Goal: Share content

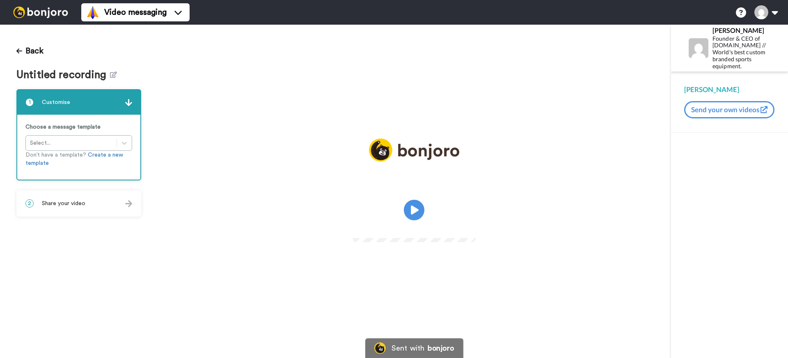
click at [71, 209] on div "2 Share your video" at bounding box center [78, 203] width 123 height 25
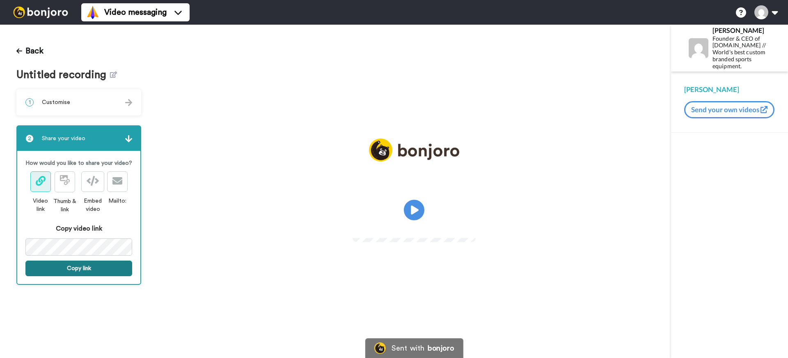
click at [88, 271] on button "Copy link" at bounding box center [78, 268] width 107 height 16
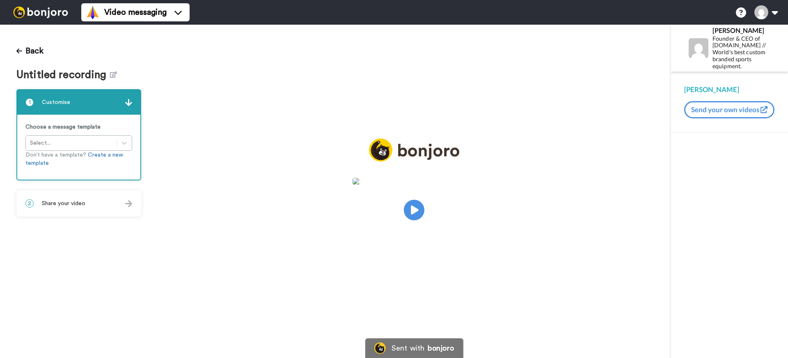
click at [94, 210] on div "2 Share your video" at bounding box center [78, 203] width 123 height 25
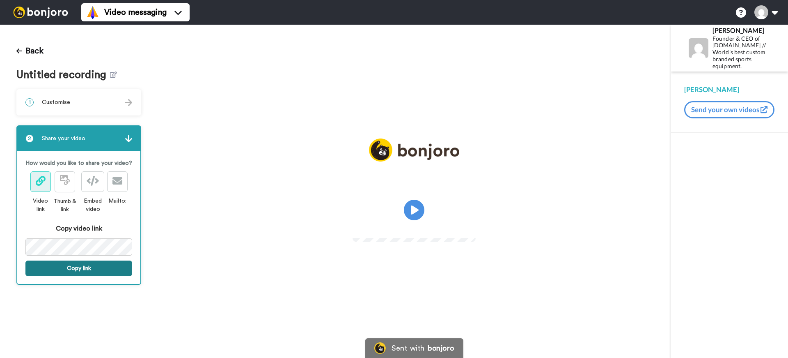
click at [93, 269] on button "Copy link" at bounding box center [78, 268] width 107 height 16
